Goal: Information Seeking & Learning: Learn about a topic

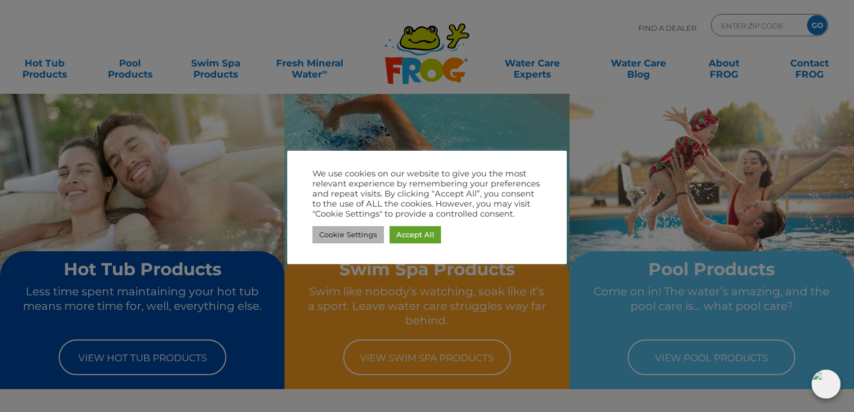
click at [356, 233] on link "Cookie Settings" at bounding box center [348, 234] width 72 height 17
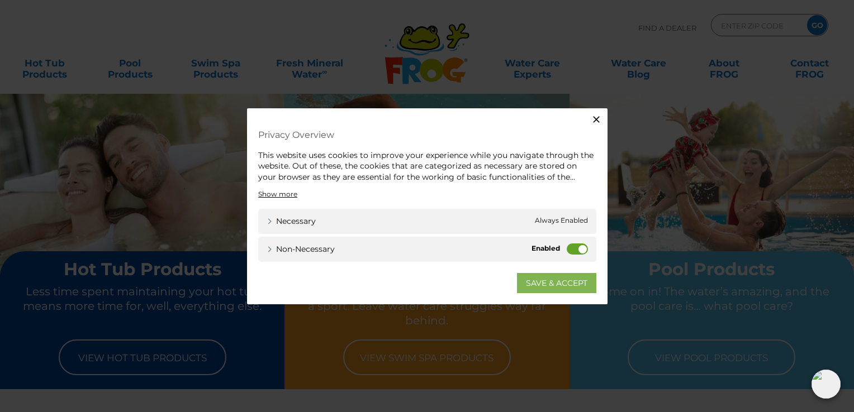
click at [539, 284] on link "SAVE & ACCEPT" at bounding box center [556, 283] width 79 height 20
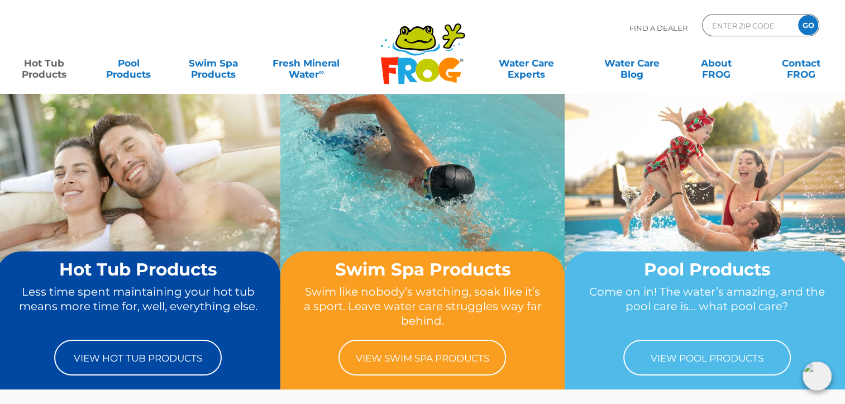
click at [41, 69] on link "Hot Tub Products" at bounding box center [44, 63] width 66 height 22
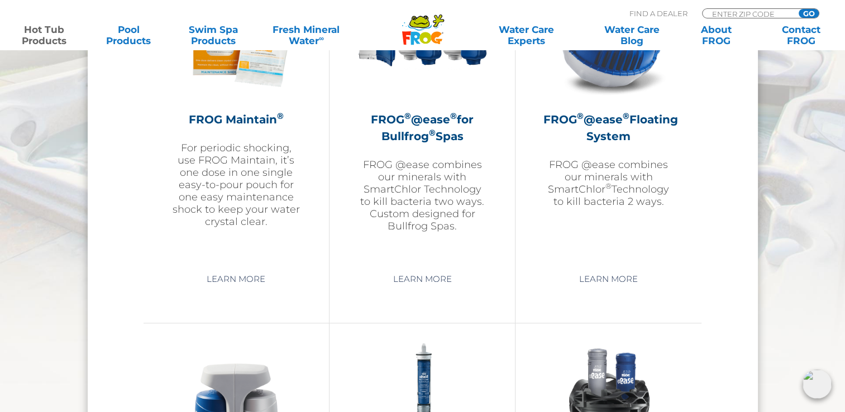
scroll to position [1354, 0]
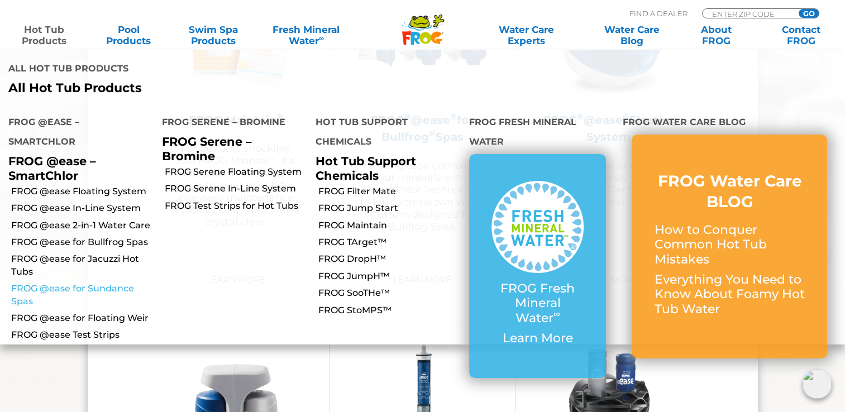
click at [39, 283] on link "FROG @ease for Sundance Spas" at bounding box center [82, 295] width 142 height 25
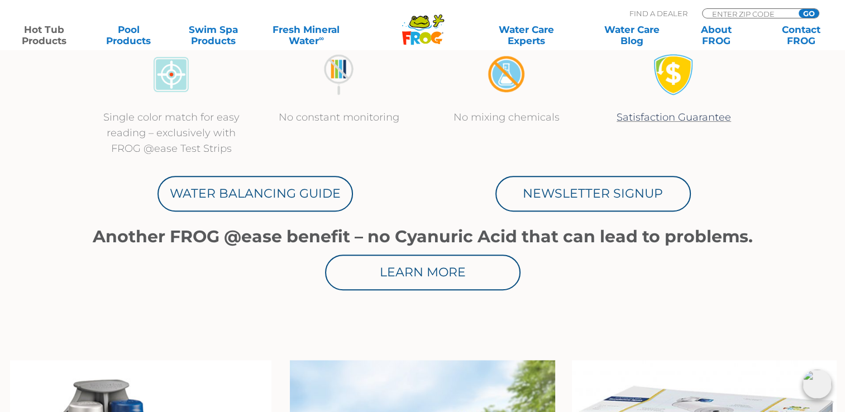
scroll to position [550, 0]
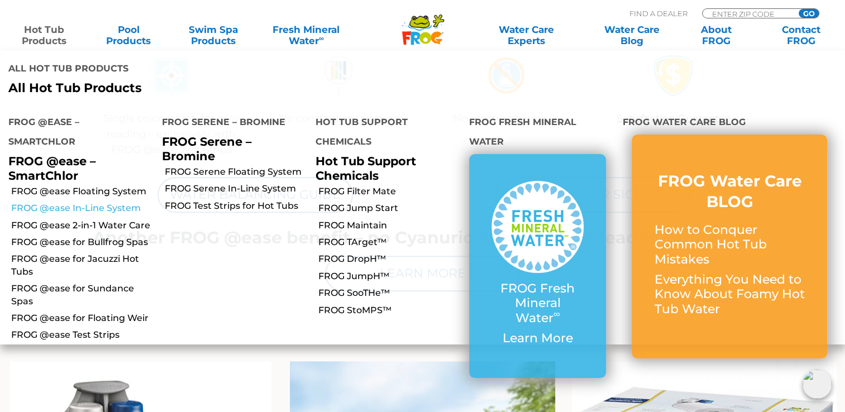
click at [58, 202] on link "FROG @ease In-Line System" at bounding box center [82, 208] width 142 height 12
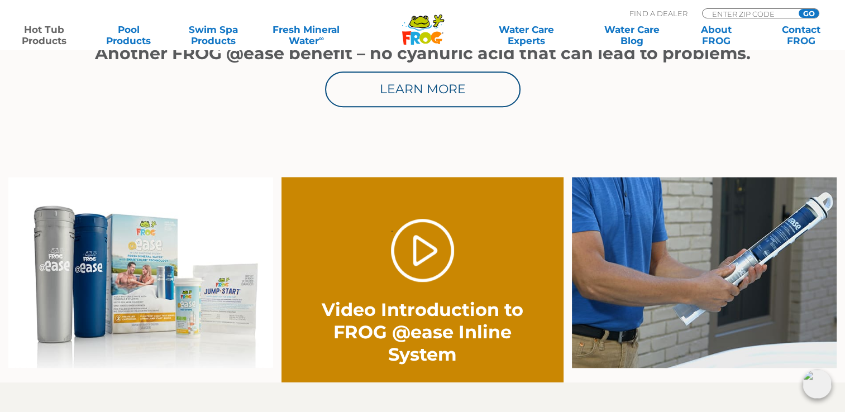
scroll to position [733, 0]
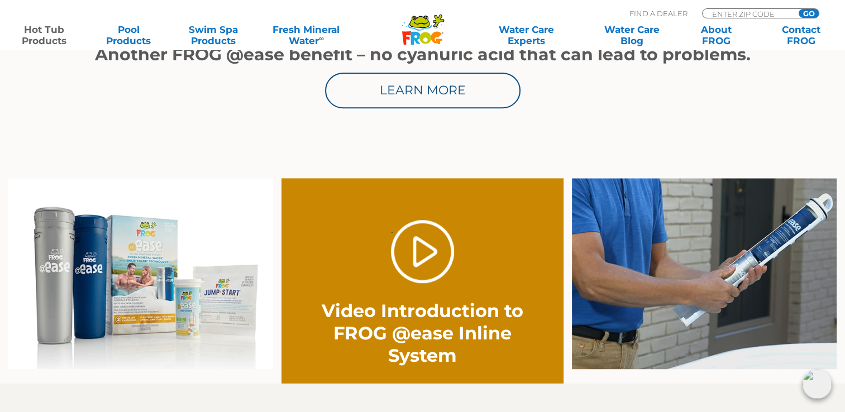
click at [695, 270] on img at bounding box center [704, 273] width 265 height 191
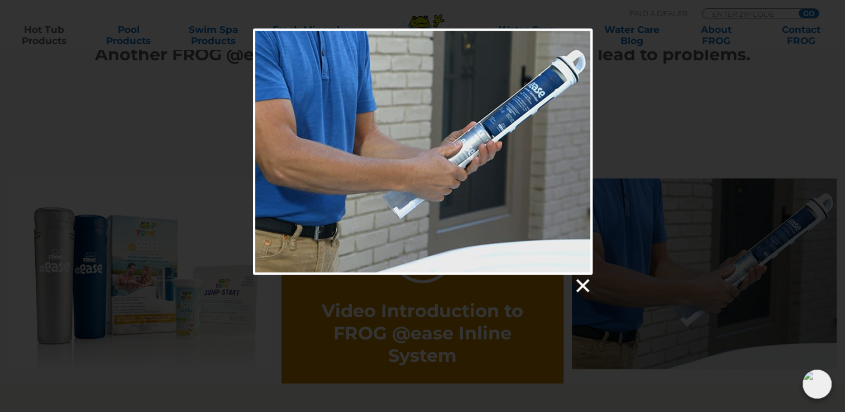
click at [586, 289] on link at bounding box center [582, 286] width 17 height 17
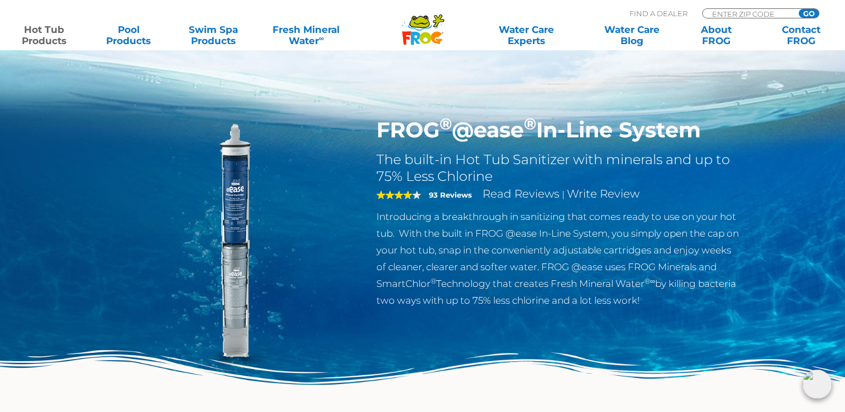
scroll to position [0, 0]
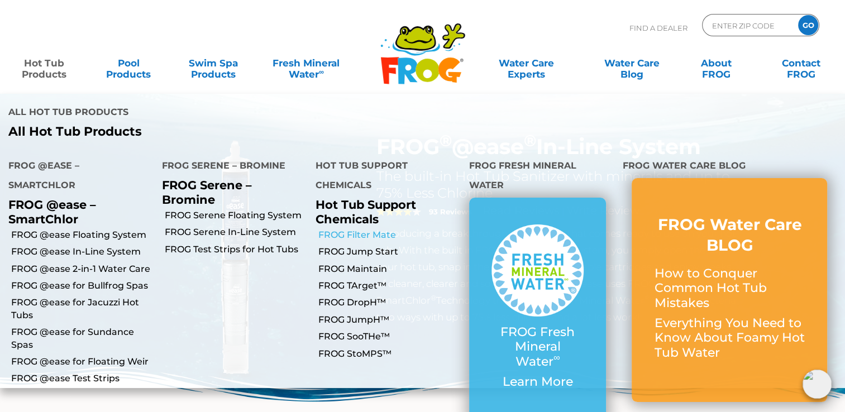
click at [345, 229] on link "FROG Filter Mate" at bounding box center [389, 235] width 142 height 12
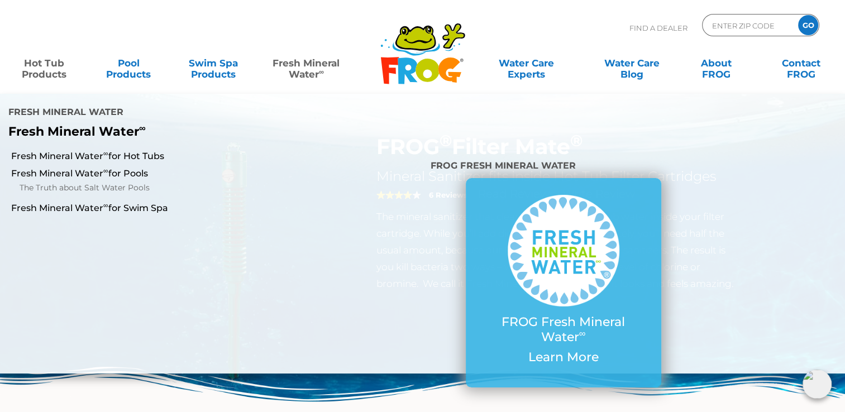
click at [312, 66] on link "Fresh Mineral Water ∞" at bounding box center [306, 63] width 82 height 22
click at [314, 68] on link "Fresh Mineral Water ∞" at bounding box center [306, 63] width 82 height 22
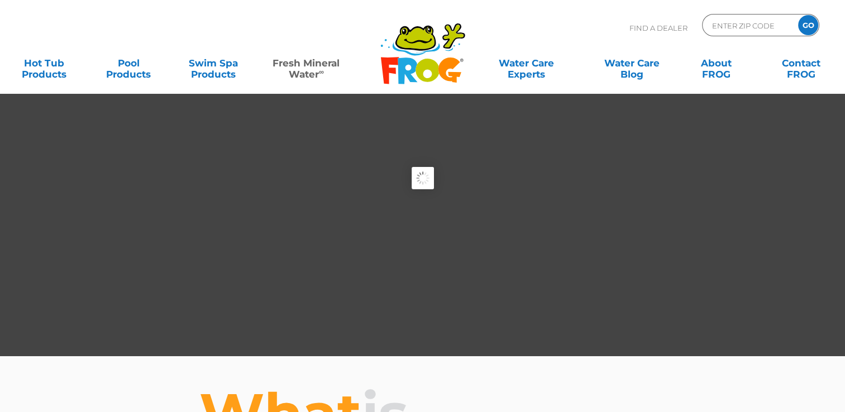
click at [314, 68] on link "Fresh Mineral Water ∞" at bounding box center [306, 63] width 82 height 22
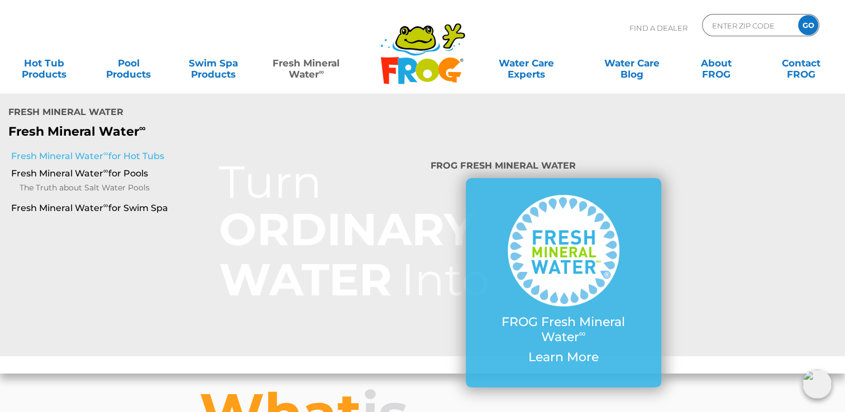
click at [132, 150] on link "Fresh Mineral Water ∞ for Hot Tubs" at bounding box center [146, 156] width 270 height 12
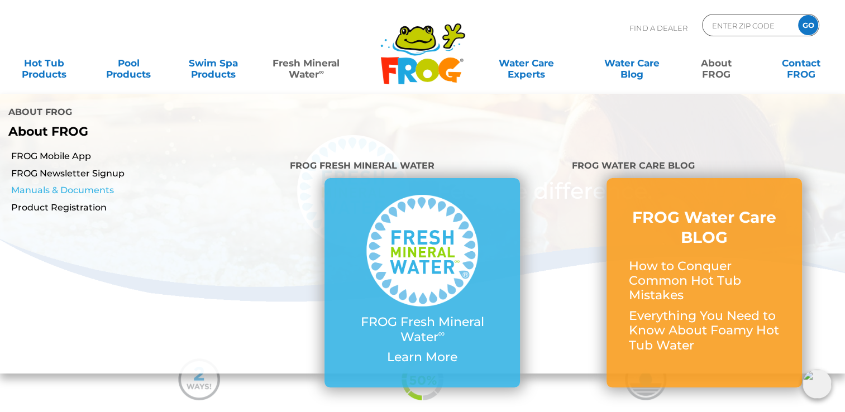
click at [102, 184] on link "Manuals & Documents" at bounding box center [146, 190] width 270 height 12
